Goal: Information Seeking & Learning: Learn about a topic

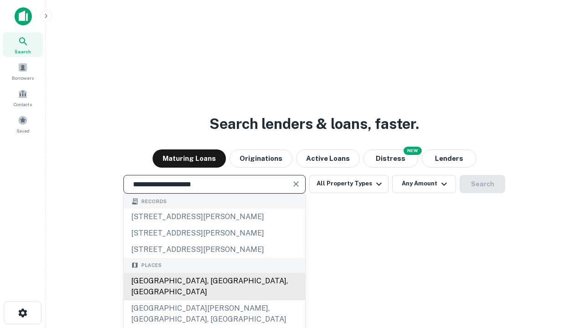
click at [214, 300] on div "[GEOGRAPHIC_DATA], [GEOGRAPHIC_DATA], [GEOGRAPHIC_DATA]" at bounding box center [214, 286] width 181 height 27
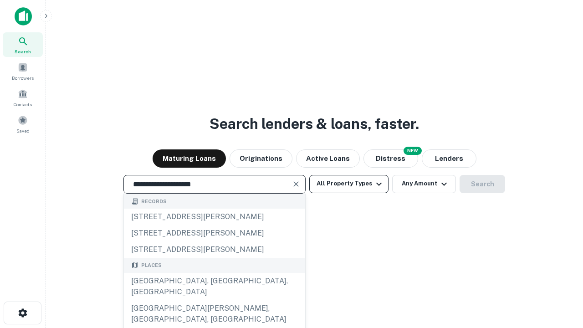
click at [349, 184] on button "All Property Types" at bounding box center [349, 184] width 79 height 18
type input "**********"
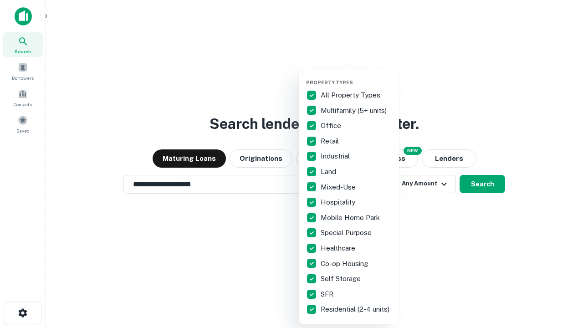
click at [356, 77] on button "button" at bounding box center [356, 77] width 100 height 0
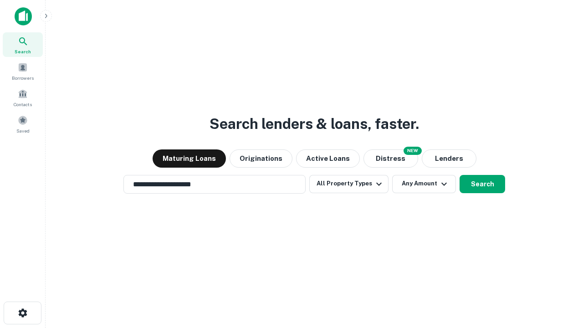
scroll to position [14, 0]
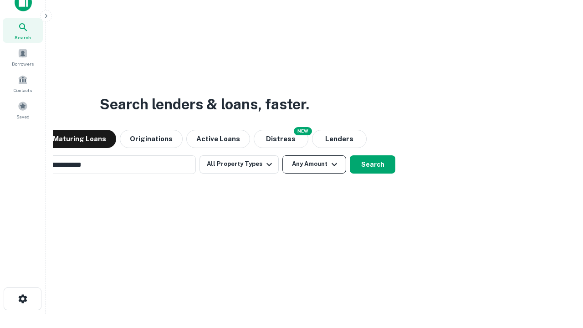
click at [283, 155] on button "Any Amount" at bounding box center [315, 164] width 64 height 18
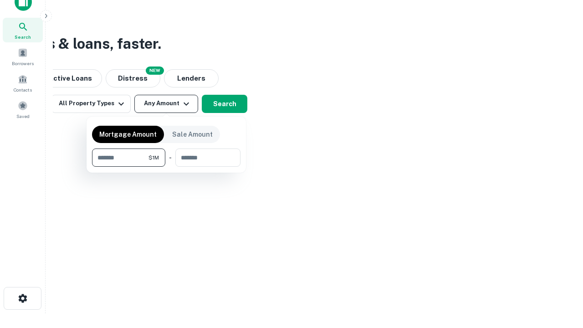
type input "*******"
click at [166, 167] on button "button" at bounding box center [166, 167] width 149 height 0
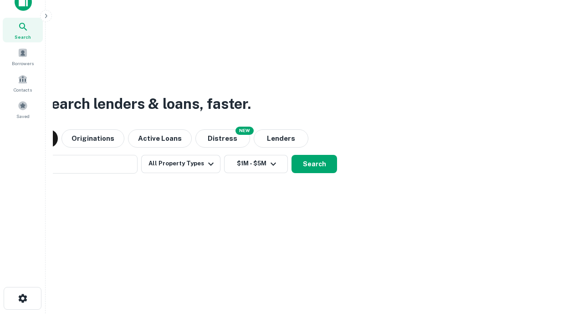
scroll to position [14, 0]
click at [292, 155] on button "Search" at bounding box center [315, 164] width 46 height 18
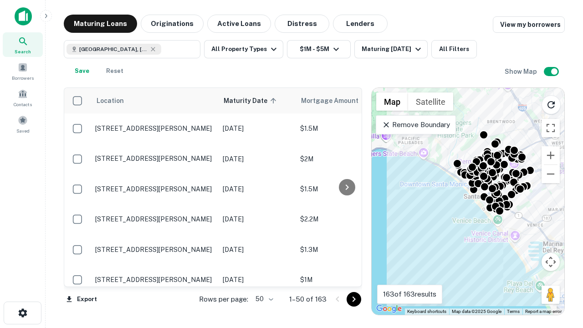
click at [263, 299] on body "Search Borrowers Contacts Saved Maturing Loans Originations Active Loans Distre…" at bounding box center [291, 164] width 583 height 328
click at [263, 276] on li "25" at bounding box center [263, 276] width 26 height 16
click at [354, 299] on icon "Go to next page" at bounding box center [354, 299] width 11 height 11
